Goal: Download file/media

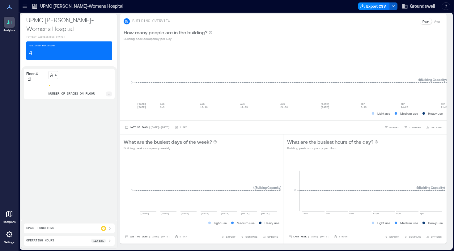
click at [392, 6] on polyline "button" at bounding box center [393, 6] width 2 height 1
click at [87, 58] on div "Assigned Headcount 4" at bounding box center [69, 50] width 86 height 19
click at [56, 52] on div "Assigned Headcount 4" at bounding box center [69, 50] width 86 height 19
click at [22, 6] on icon at bounding box center [25, 6] width 6 height 6
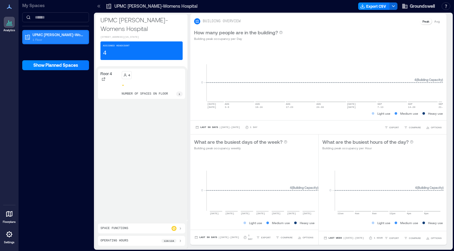
click at [59, 39] on p "1 Floor" at bounding box center [58, 39] width 52 height 5
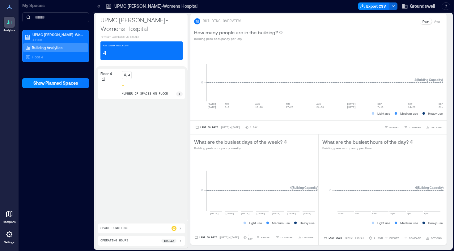
click at [121, 60] on div "Assigned Headcount 4" at bounding box center [141, 50] width 82 height 19
click at [107, 153] on div "Floor 4 4 number of spaces on floor 1" at bounding box center [141, 144] width 87 height 150
click at [99, 5] on icon at bounding box center [100, 6] width 2 height 3
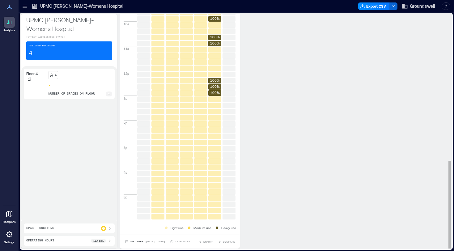
scroll to position [1, 0]
click at [68, 52] on div "Assigned Headcount 4" at bounding box center [69, 50] width 86 height 19
click at [60, 230] on div "Space Functions" at bounding box center [69, 228] width 86 height 5
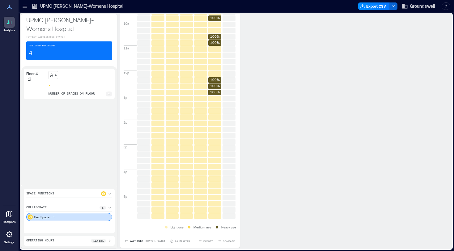
click at [27, 9] on icon at bounding box center [25, 6] width 6 height 6
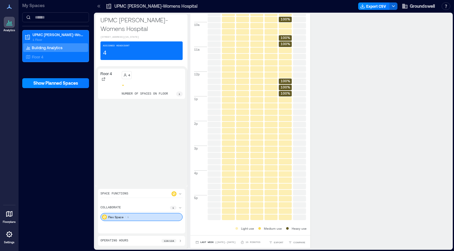
scroll to position [389, 0]
click at [44, 59] on div "Floor 4" at bounding box center [54, 57] width 60 height 6
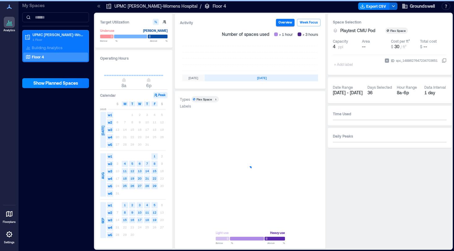
scroll to position [0, 198]
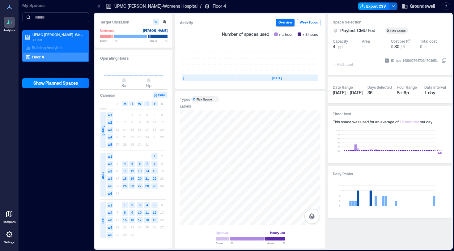
click at [372, 5] on button "Export CSV" at bounding box center [374, 5] width 32 height 7
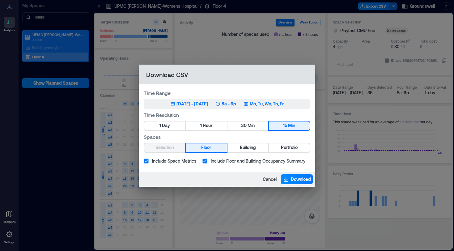
click at [208, 101] on div "[DATE] - [DATE]" at bounding box center [192, 104] width 32 height 6
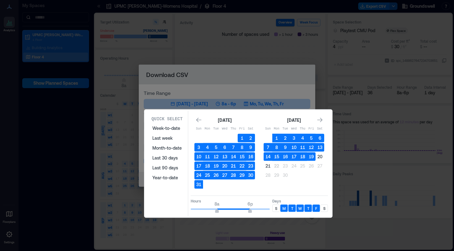
click at [275, 208] on p "S" at bounding box center [276, 208] width 2 height 5
click at [325, 204] on div "S" at bounding box center [323, 207] width 7 height 7
click at [311, 154] on button "19" at bounding box center [311, 156] width 9 height 9
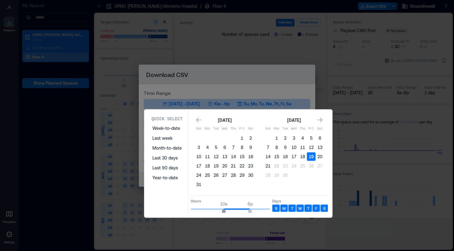
type input "*"
drag, startPoint x: 217, startPoint y: 210, endPoint x: 221, endPoint y: 210, distance: 3.7
click at [221, 210] on span "9a" at bounding box center [220, 211] width 4 height 2
click at [319, 120] on icon "Go to next month" at bounding box center [320, 120] width 6 height 6
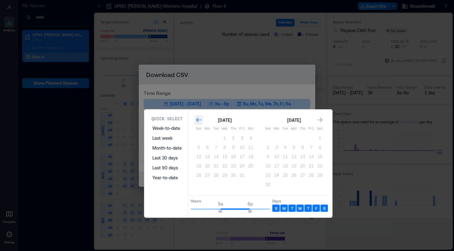
click at [199, 120] on icon "Go to previous month" at bounding box center [198, 120] width 5 height 5
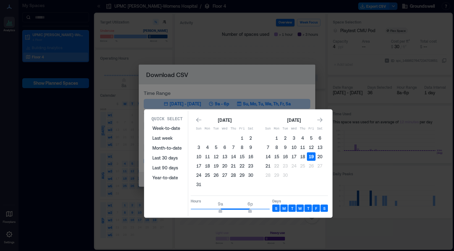
click at [310, 157] on button "19" at bounding box center [311, 156] width 9 height 9
click at [320, 156] on button "20" at bounding box center [319, 156] width 9 height 9
click at [312, 156] on button "19" at bounding box center [311, 156] width 9 height 9
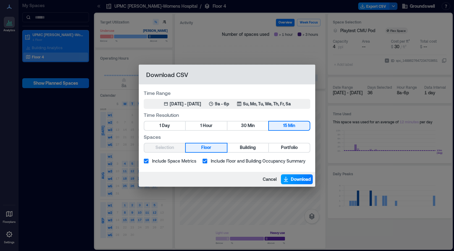
click at [293, 180] on span "Download" at bounding box center [301, 179] width 20 height 6
